Goal: Information Seeking & Learning: Learn about a topic

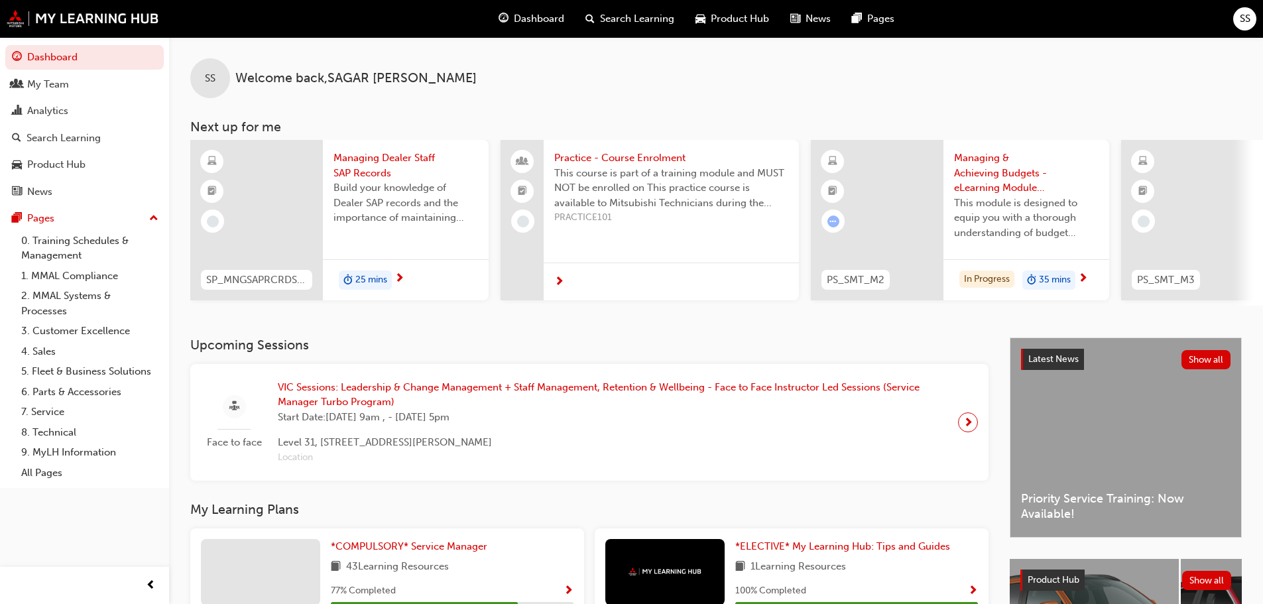
click at [639, 24] on span "Search Learning" at bounding box center [637, 18] width 74 height 15
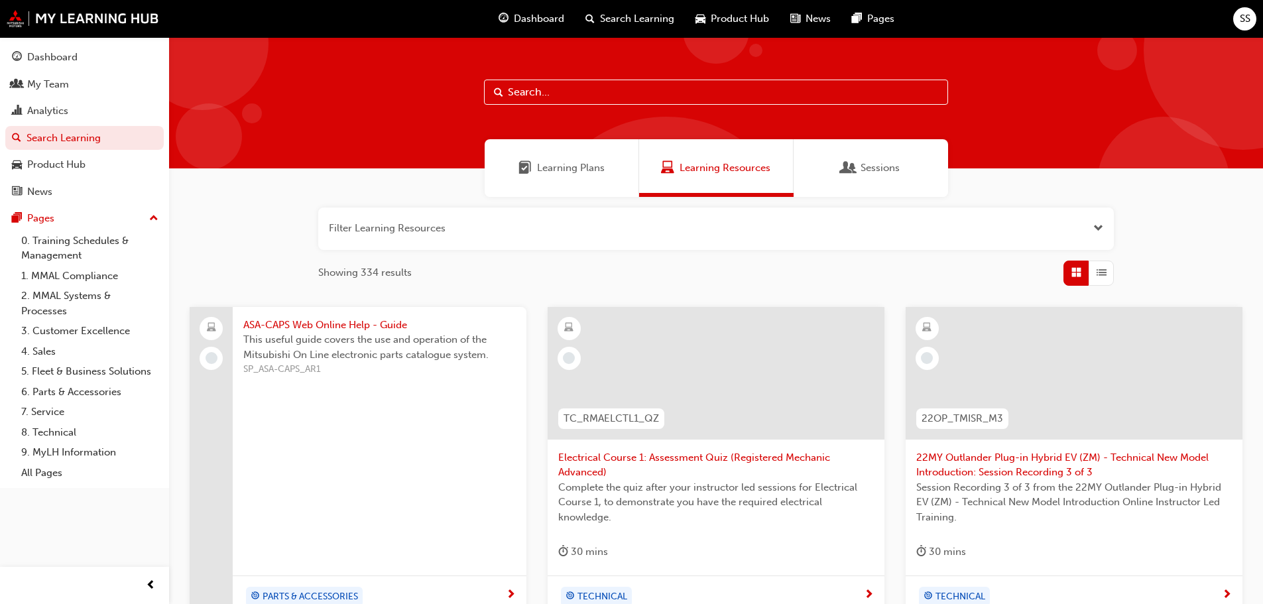
click at [617, 92] on input "text" at bounding box center [716, 92] width 464 height 25
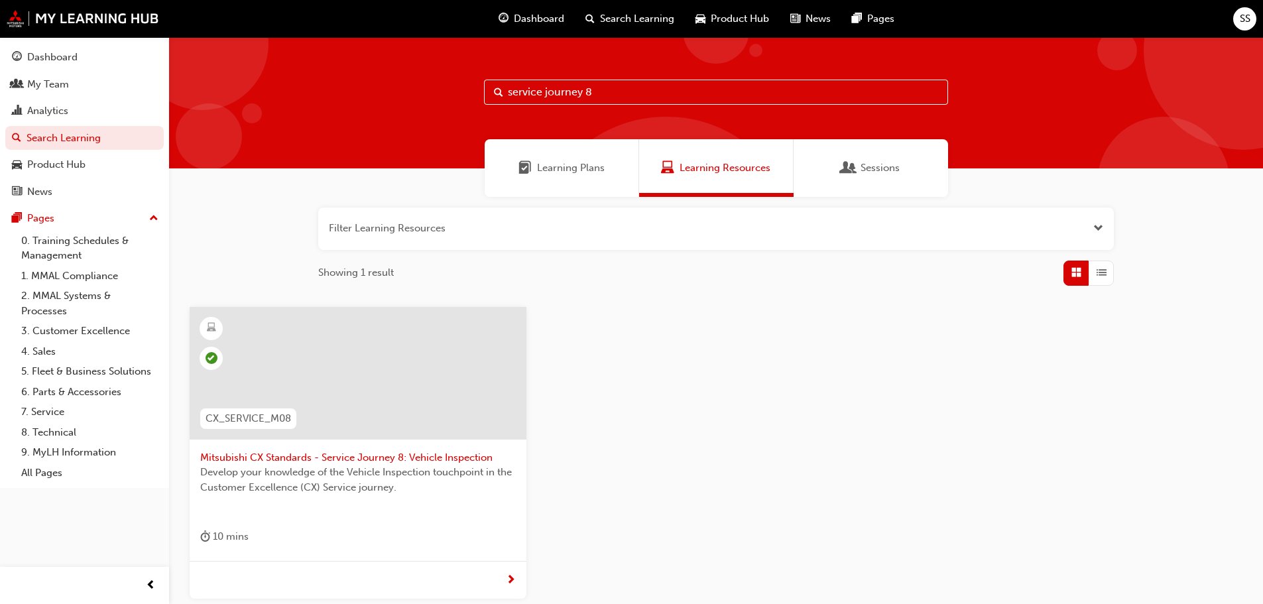
type input "service journey 8"
click at [456, 460] on span "Mitsubishi CX Standards - Service Journey 8: Vehicle Inspection" at bounding box center [358, 457] width 316 height 15
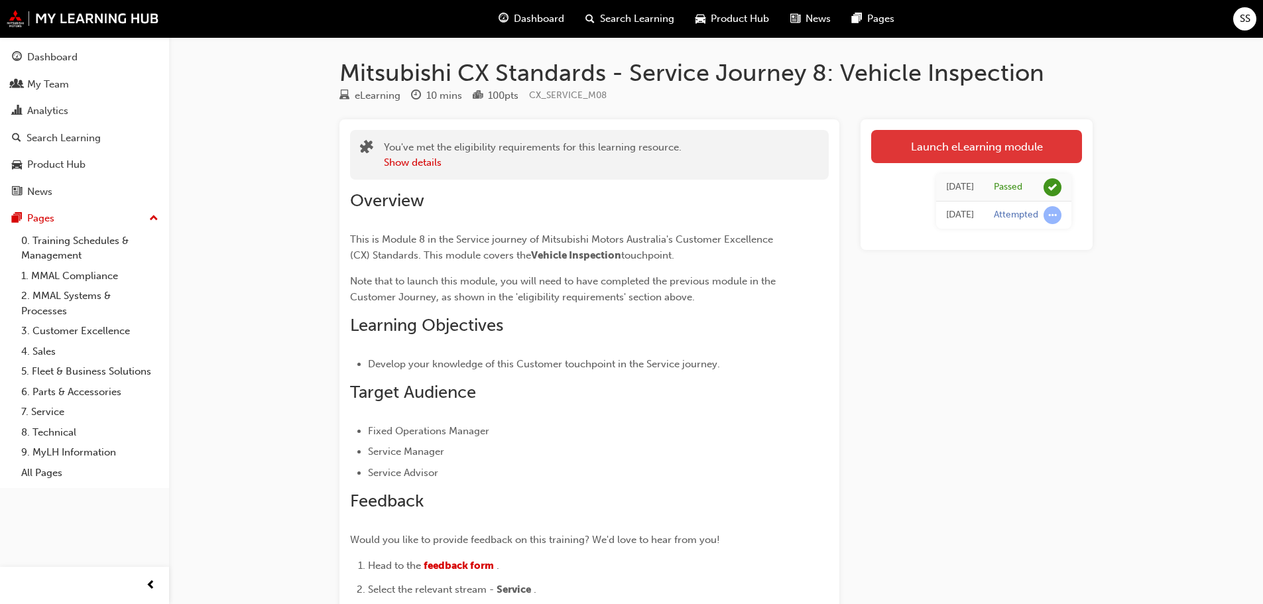
click at [974, 157] on link "Launch eLearning module" at bounding box center [977, 146] width 211 height 33
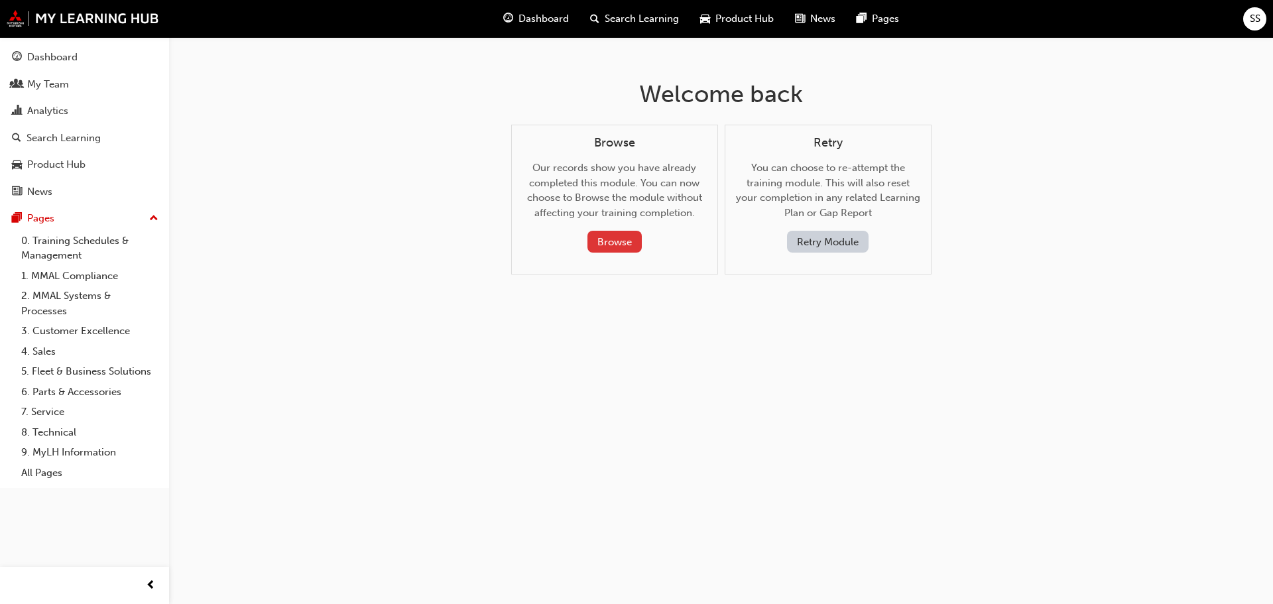
click at [624, 245] on button "Browse" at bounding box center [615, 242] width 54 height 22
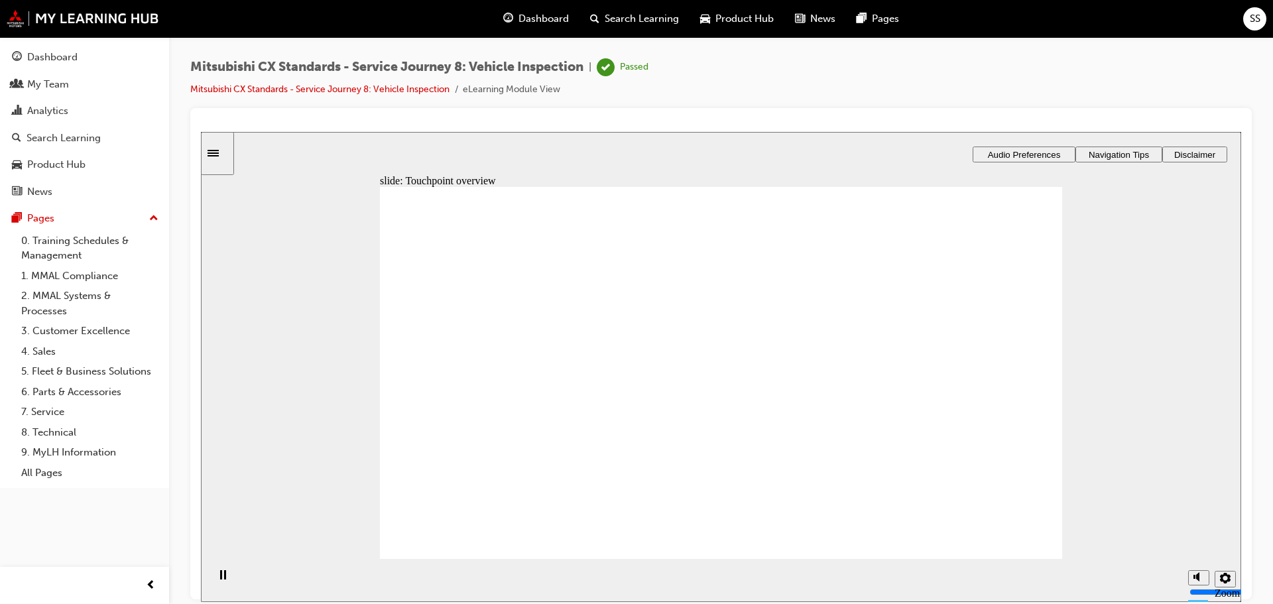
drag, startPoint x: 816, startPoint y: 446, endPoint x: 810, endPoint y: 436, distance: 11.6
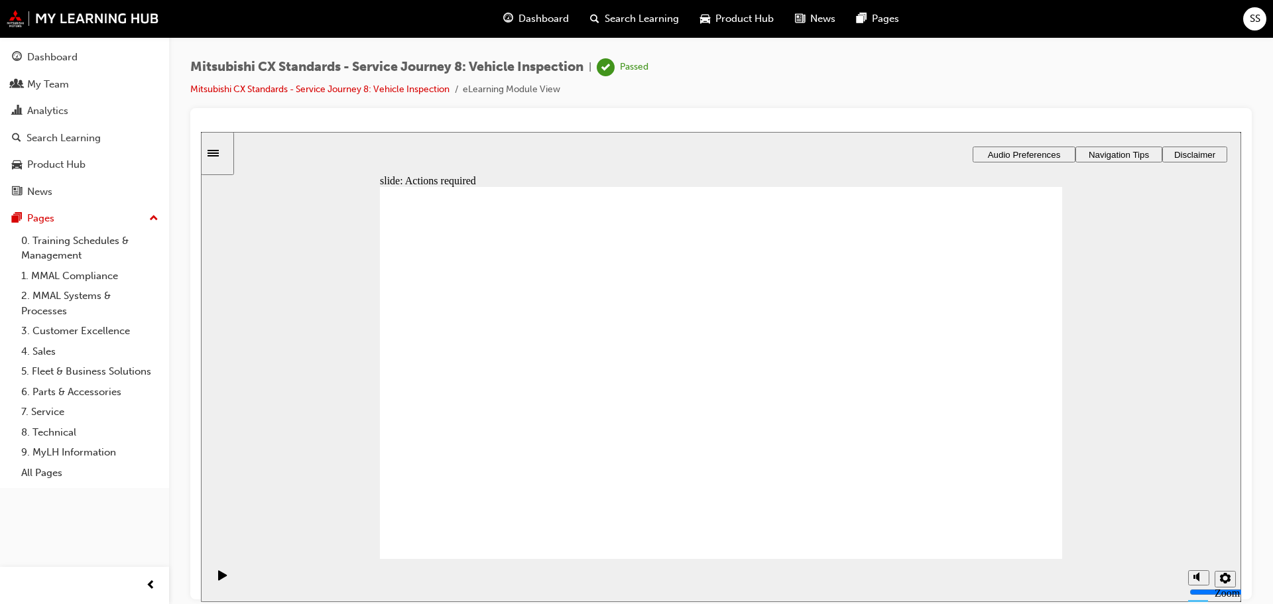
drag, startPoint x: 551, startPoint y: 410, endPoint x: 507, endPoint y: 414, distance: 43.3
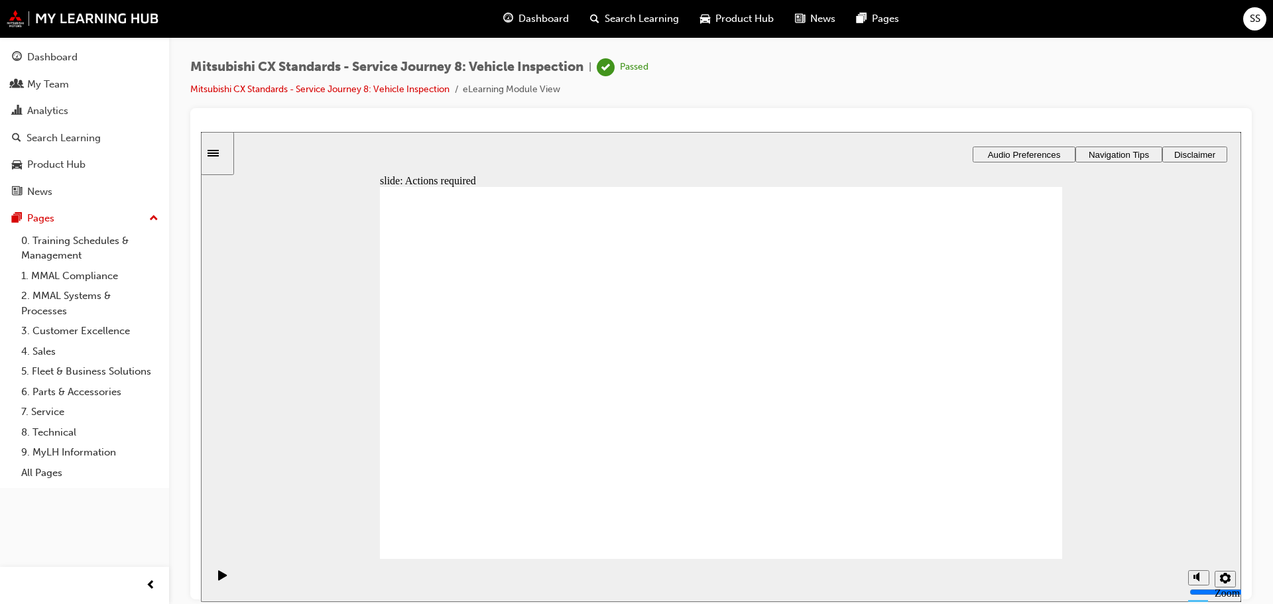
drag, startPoint x: 728, startPoint y: 440, endPoint x: 729, endPoint y: 447, distance: 7.3
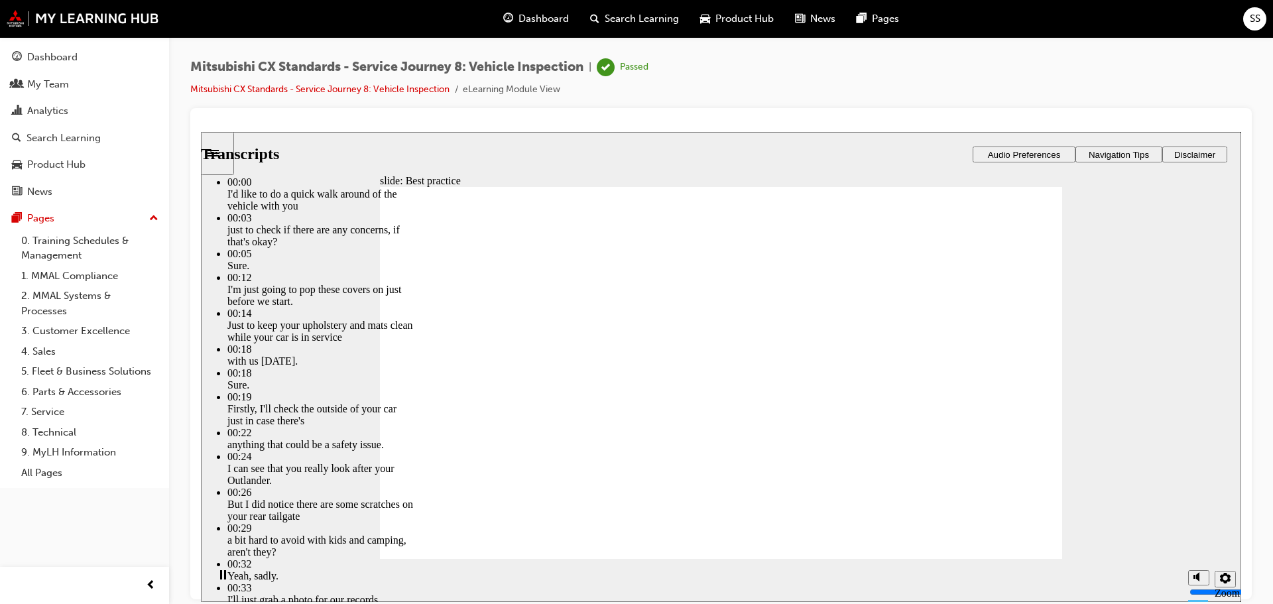
drag, startPoint x: 222, startPoint y: 584, endPoint x: 257, endPoint y: 578, distance: 34.9
click at [222, 584] on div "Pause (Ctrl+Alt+P)" at bounding box center [223, 581] width 23 height 23
type input "82"
click at [40, 57] on div "Dashboard" at bounding box center [52, 57] width 50 height 15
